Goal: Information Seeking & Learning: Learn about a topic

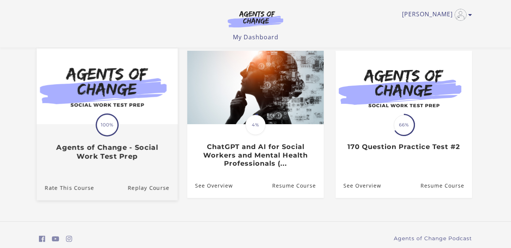
scroll to position [67, 0]
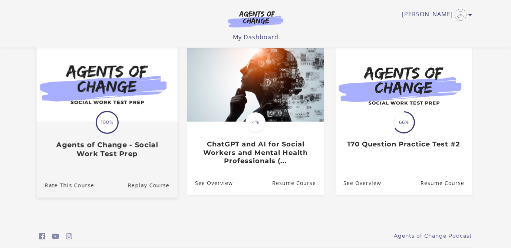
click at [136, 145] on h3 "Agents of Change - Social Work Test Prep" at bounding box center [107, 149] width 125 height 17
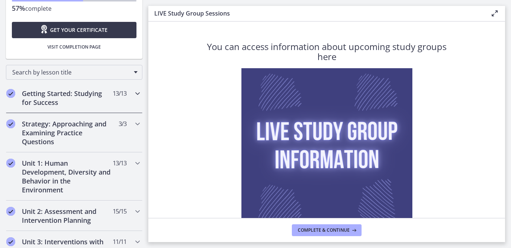
scroll to position [85, 0]
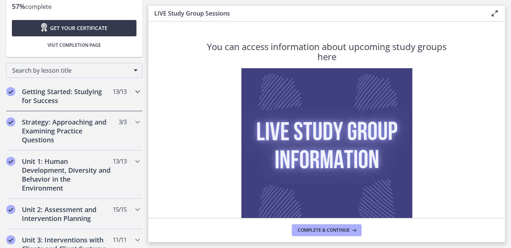
click at [129, 96] on div "Getting Started: Studying for Success 13 / 13 Completed" at bounding box center [74, 96] width 136 height 30
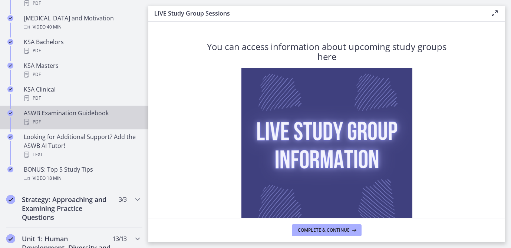
scroll to position [346, 0]
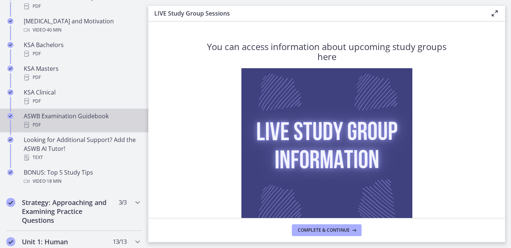
click at [114, 123] on div "PDF" at bounding box center [82, 125] width 116 height 9
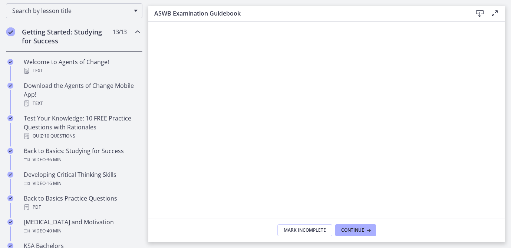
scroll to position [143, 0]
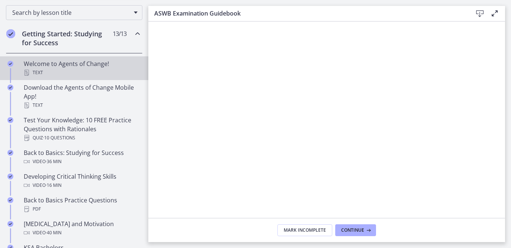
click at [103, 69] on div "Text" at bounding box center [82, 72] width 116 height 9
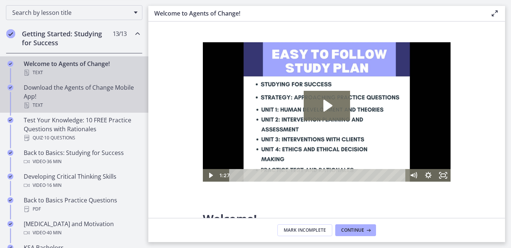
click at [115, 98] on div "Download the Agents of Change Mobile App! Text" at bounding box center [82, 96] width 116 height 27
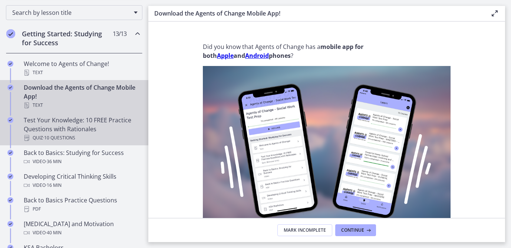
click at [122, 136] on div "Quiz · 10 Questions" at bounding box center [82, 138] width 116 height 9
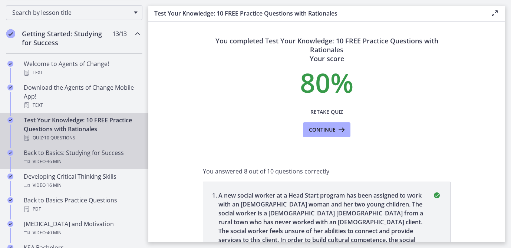
click at [111, 165] on div "Video · 36 min" at bounding box center [82, 161] width 116 height 9
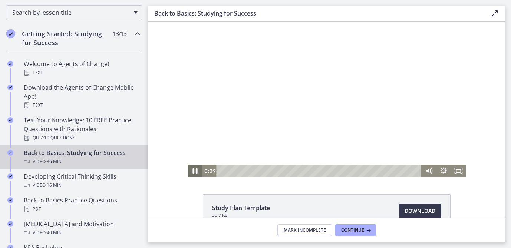
click at [193, 176] on icon "Pause" at bounding box center [195, 171] width 18 height 15
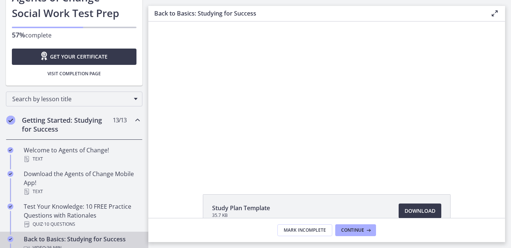
scroll to position [79, 0]
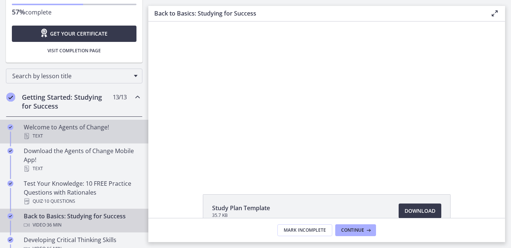
click at [92, 137] on div "Text" at bounding box center [82, 136] width 116 height 9
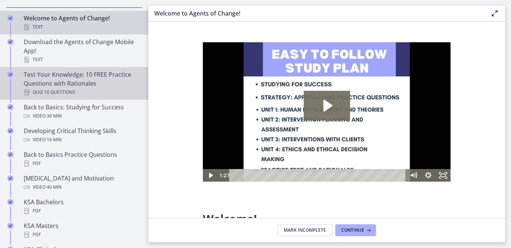
scroll to position [193, 0]
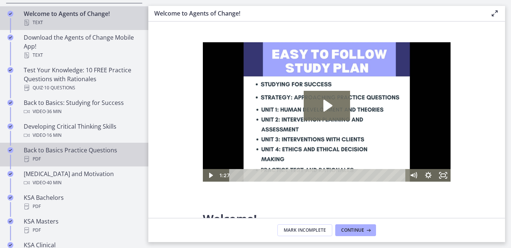
click at [106, 158] on div "PDF" at bounding box center [82, 159] width 116 height 9
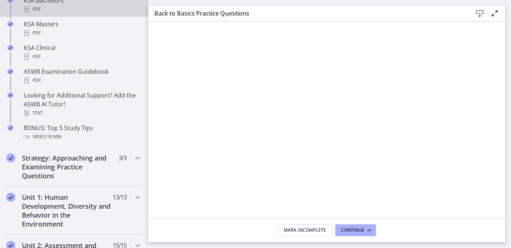
scroll to position [400, 0]
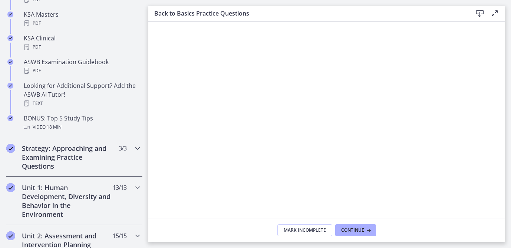
click at [132, 154] on div "Strategy: Approaching and Examining Practice Questions 3 / 3 Completed" at bounding box center [74, 157] width 136 height 39
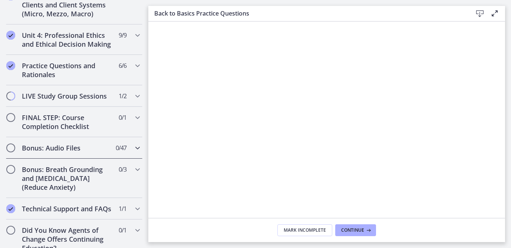
scroll to position [421, 0]
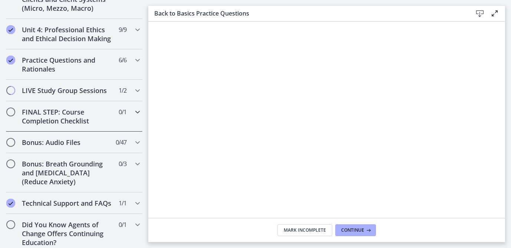
click at [135, 114] on icon "Chapters" at bounding box center [137, 112] width 9 height 9
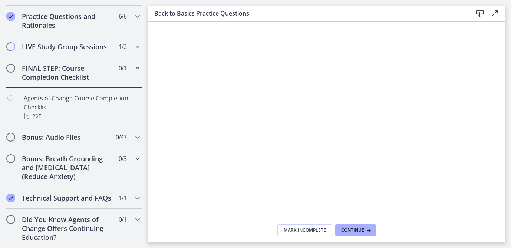
scroll to position [0, 0]
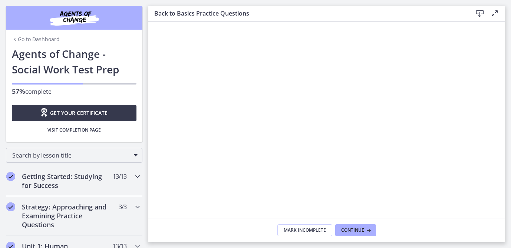
click at [138, 178] on icon "Chapters" at bounding box center [137, 176] width 9 height 9
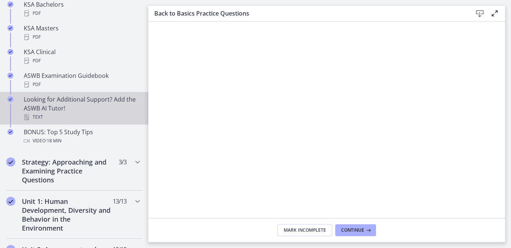
scroll to position [385, 0]
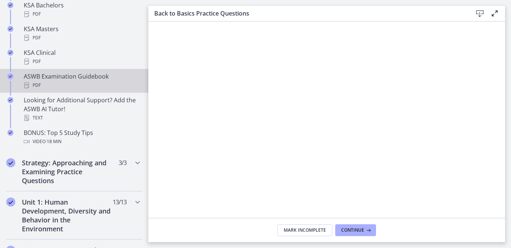
click at [104, 85] on div "PDF" at bounding box center [82, 85] width 116 height 9
click at [480, 14] on icon at bounding box center [480, 13] width 9 height 9
